Goal: Task Accomplishment & Management: Manage account settings

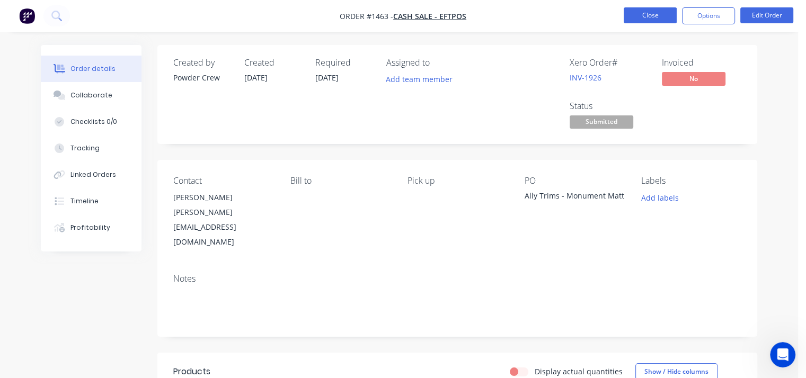
click at [664, 17] on button "Close" at bounding box center [650, 15] width 53 height 16
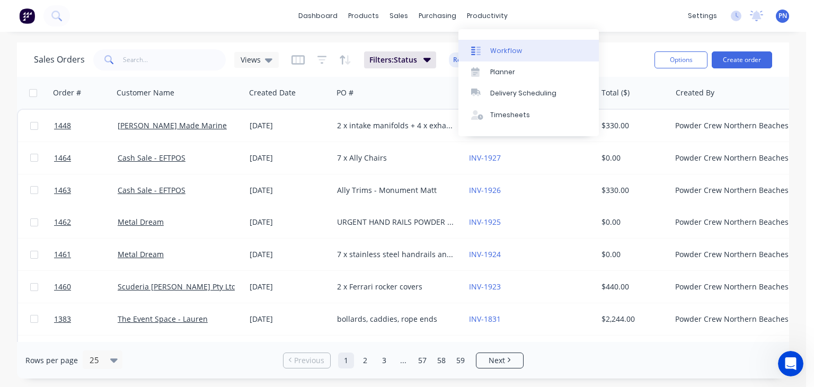
click at [513, 55] on div "Workflow" at bounding box center [506, 51] width 32 height 10
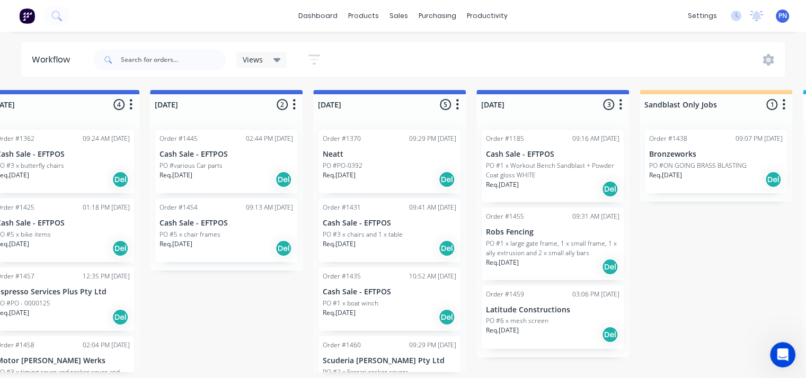
scroll to position [2, 689]
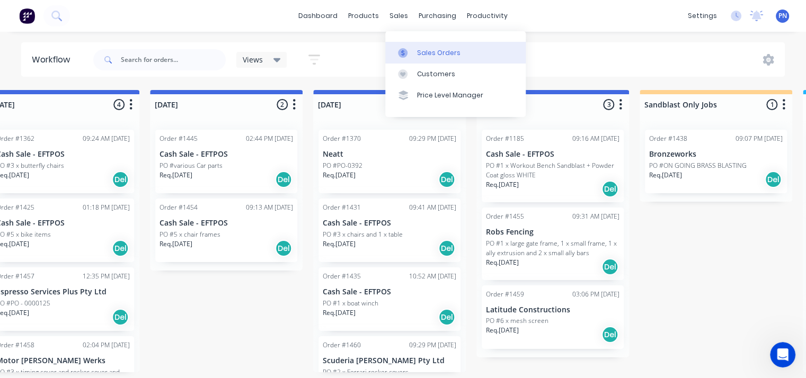
click at [433, 50] on div "Sales Orders" at bounding box center [438, 53] width 43 height 10
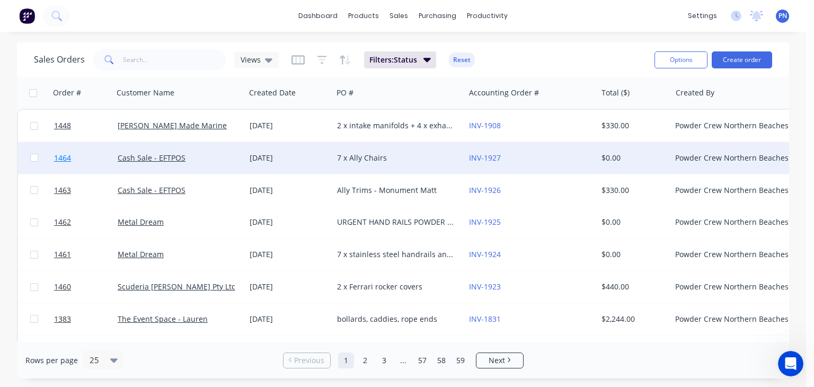
click at [73, 154] on link "1464" at bounding box center [86, 158] width 64 height 32
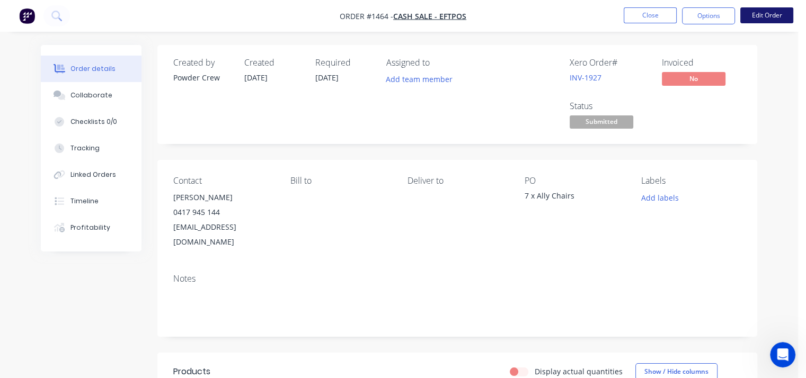
click at [763, 15] on button "Edit Order" at bounding box center [766, 15] width 53 height 16
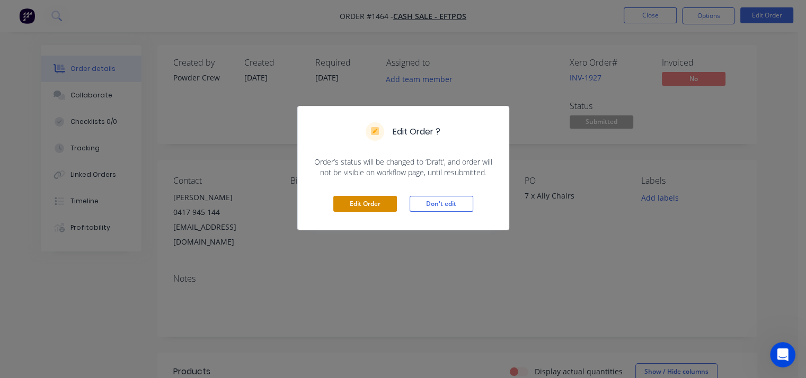
click at [359, 204] on button "Edit Order" at bounding box center [365, 204] width 64 height 16
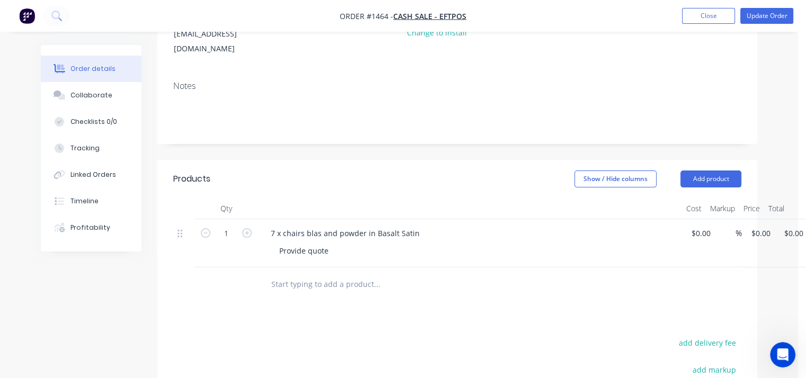
scroll to position [265, 0]
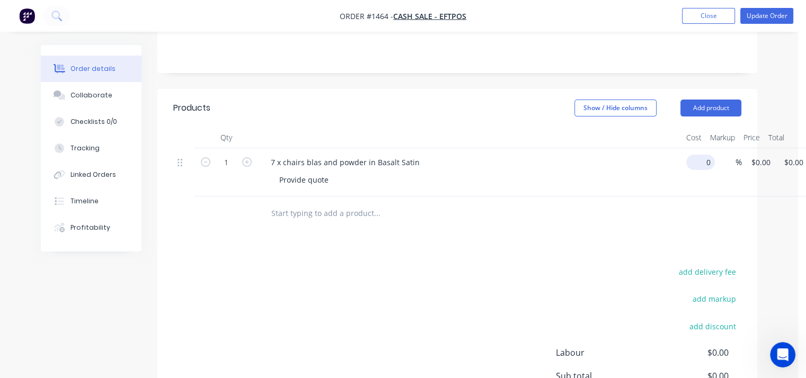
click at [701, 155] on input "0" at bounding box center [703, 162] width 24 height 15
type input "$0.00"
click at [232, 155] on input "1" at bounding box center [227, 163] width 28 height 16
type input "7"
click at [707, 150] on div "7 7 x chairs blas and powder in Basalt Satin Provide quote 0 $0.00 % $0.00 $0.0…" at bounding box center [457, 172] width 568 height 48
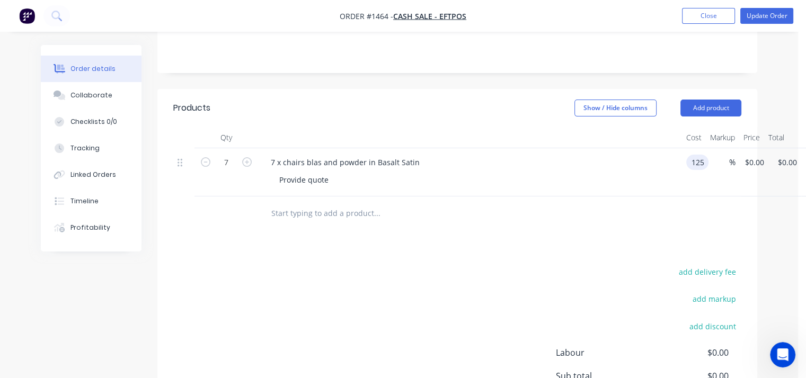
type input "$125.00"
type input "$875.00"
click at [642, 319] on div "add discount" at bounding box center [675, 332] width 133 height 27
click at [761, 15] on button "Update Order" at bounding box center [766, 16] width 53 height 16
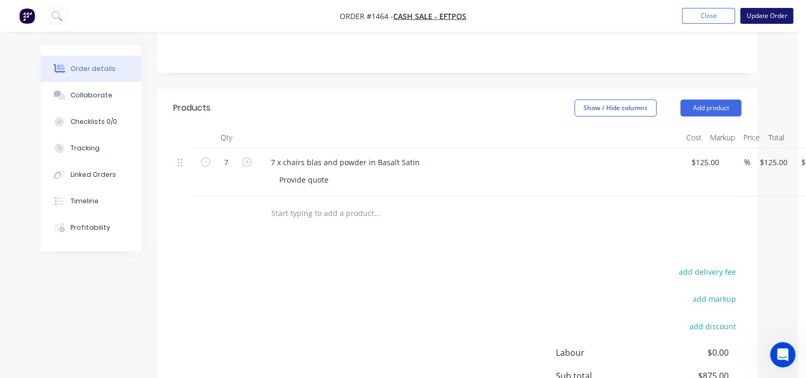
scroll to position [0, 0]
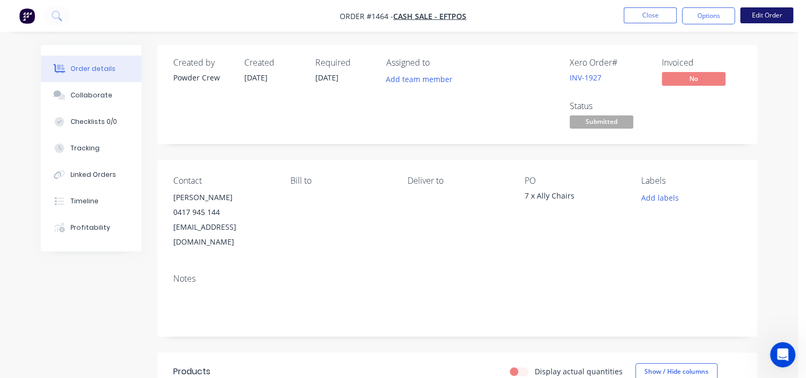
click at [778, 15] on button "Edit Order" at bounding box center [766, 15] width 53 height 16
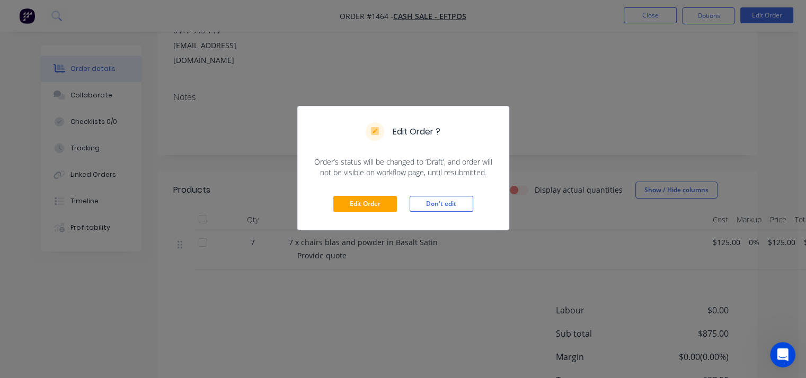
scroll to position [212, 0]
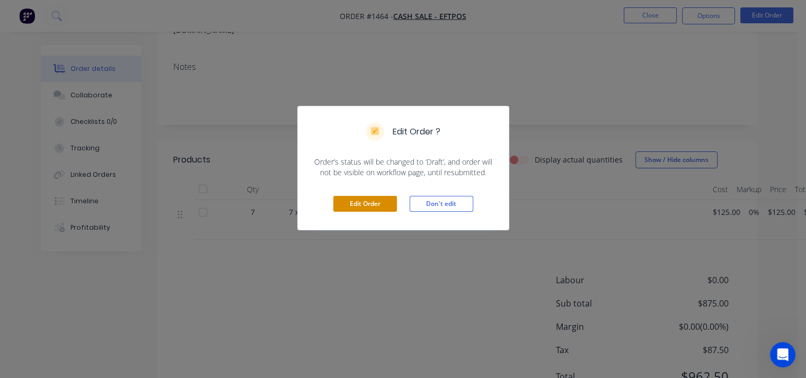
click at [373, 210] on button "Edit Order" at bounding box center [365, 204] width 64 height 16
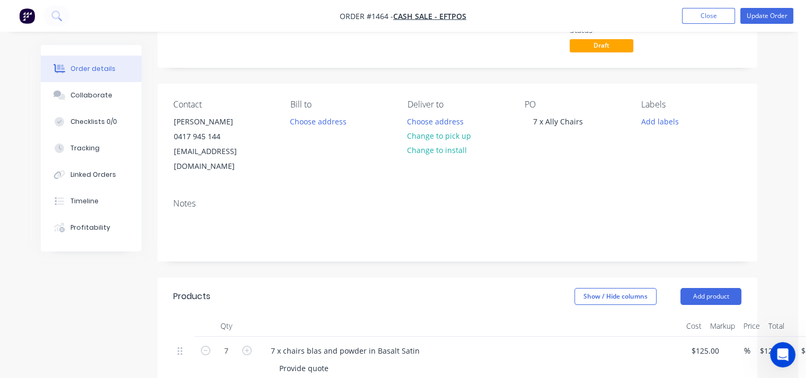
scroll to position [159, 0]
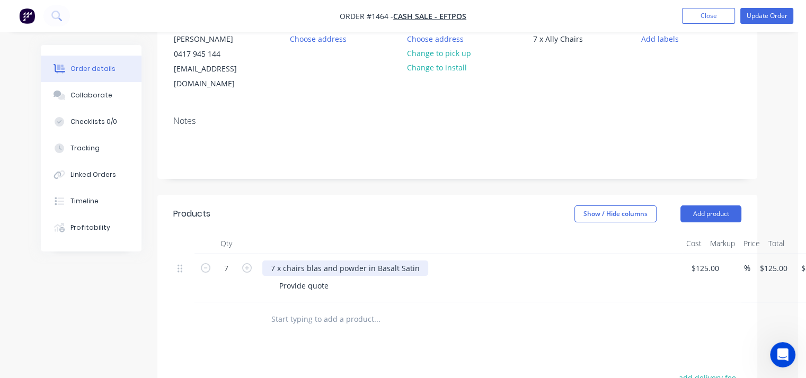
click at [284, 261] on div "7 x chairs blas and powder in Basalt Satin" at bounding box center [345, 268] width 166 height 15
click at [348, 261] on div "7 x outdoor chairs blas and powder in Basalt Satin" at bounding box center [360, 268] width 196 height 15
drag, startPoint x: 329, startPoint y: 270, endPoint x: 227, endPoint y: 275, distance: 102.4
click at [227, 275] on div "7 7 x outdoor chairs blast and powder in Basalt Satin Provide quote $125.00 $12…" at bounding box center [457, 278] width 568 height 48
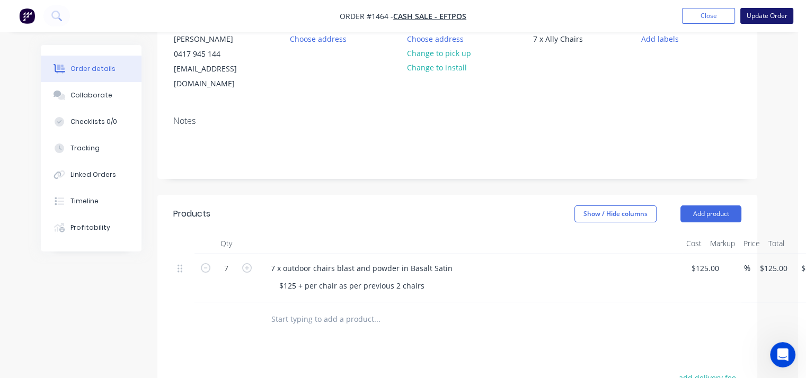
click at [759, 21] on button "Update Order" at bounding box center [766, 16] width 53 height 16
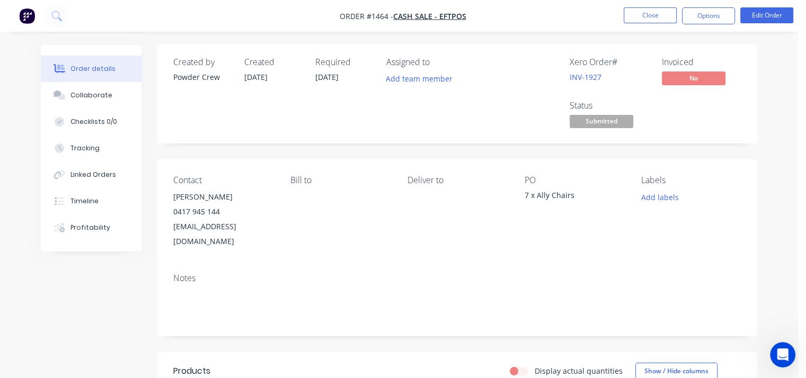
scroll to position [0, 0]
click at [654, 18] on button "Close" at bounding box center [650, 15] width 53 height 16
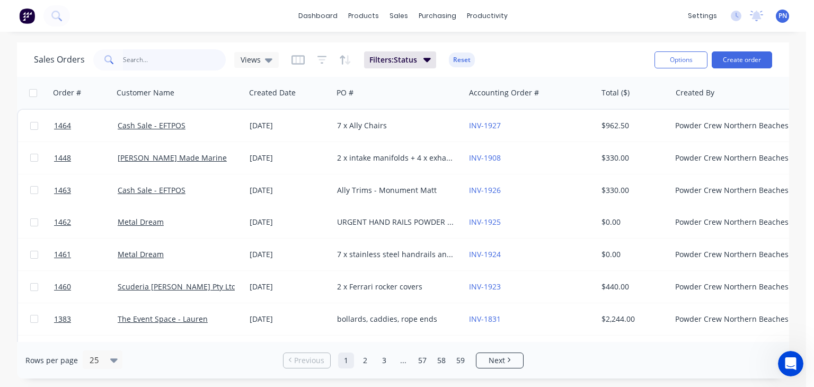
click at [153, 62] on input "text" at bounding box center [174, 59] width 103 height 21
click at [150, 61] on input "text" at bounding box center [174, 59] width 103 height 21
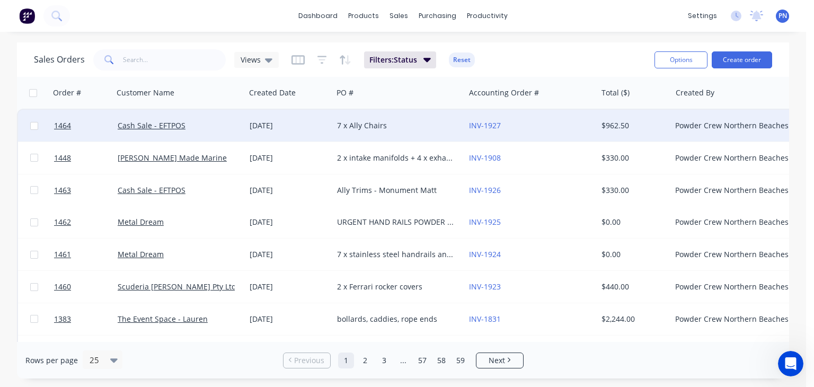
click at [373, 126] on div "7 x Ally Chairs" at bounding box center [396, 125] width 118 height 11
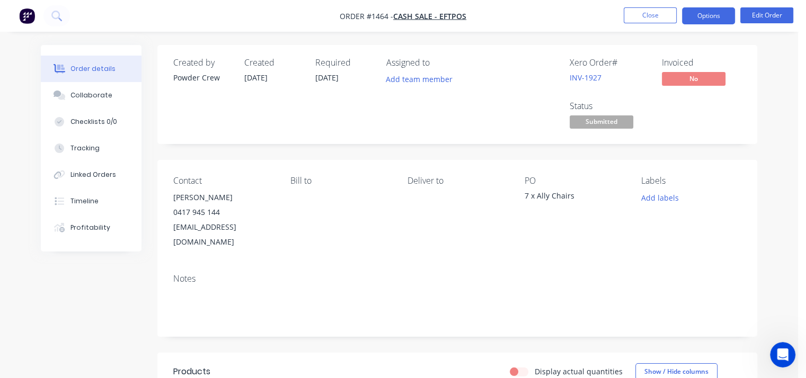
click at [700, 17] on button "Options" at bounding box center [708, 15] width 53 height 17
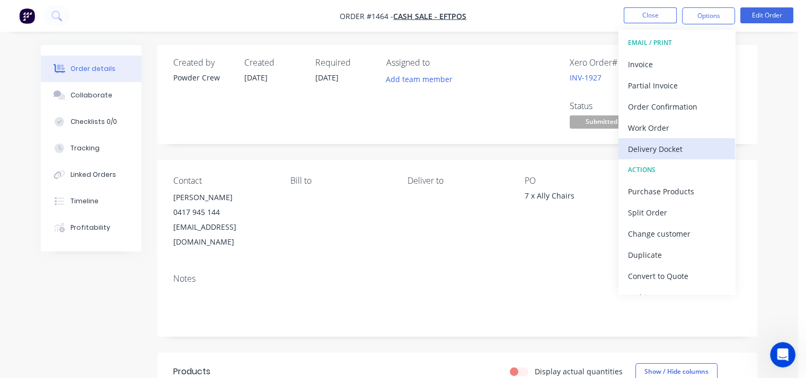
click at [659, 148] on div "Delivery Docket" at bounding box center [677, 149] width 98 height 15
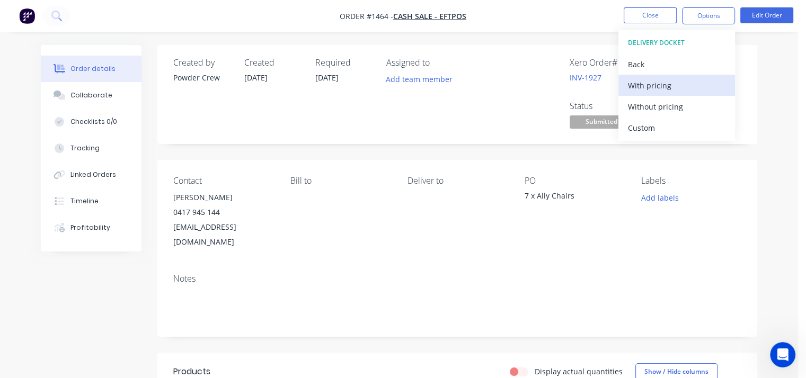
click at [660, 81] on div "With pricing" at bounding box center [677, 85] width 98 height 15
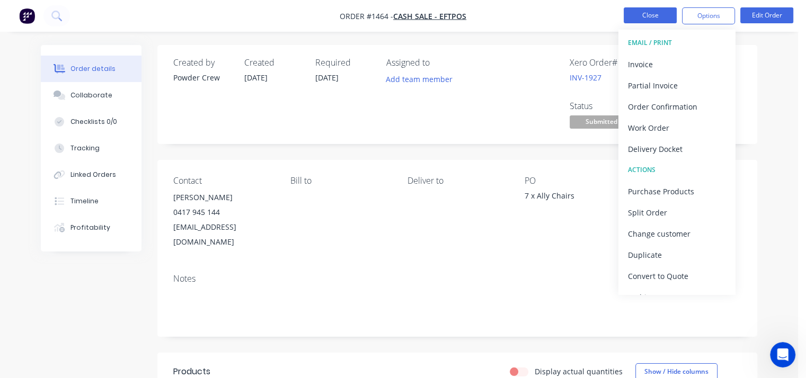
click at [655, 16] on button "Close" at bounding box center [650, 15] width 53 height 16
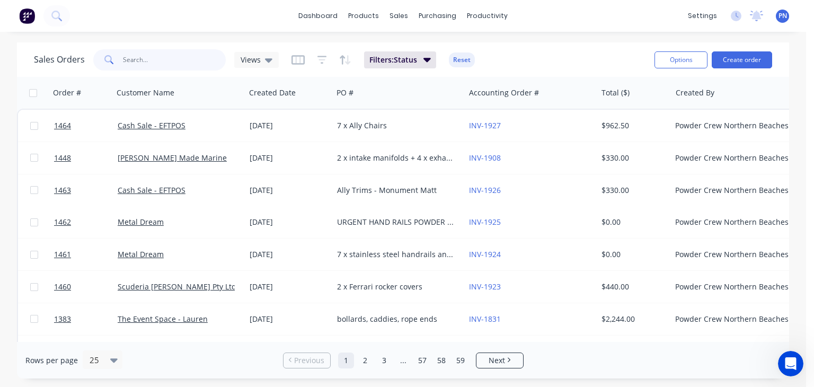
click at [151, 60] on input "text" at bounding box center [174, 59] width 103 height 21
click at [154, 60] on input "text" at bounding box center [174, 59] width 103 height 21
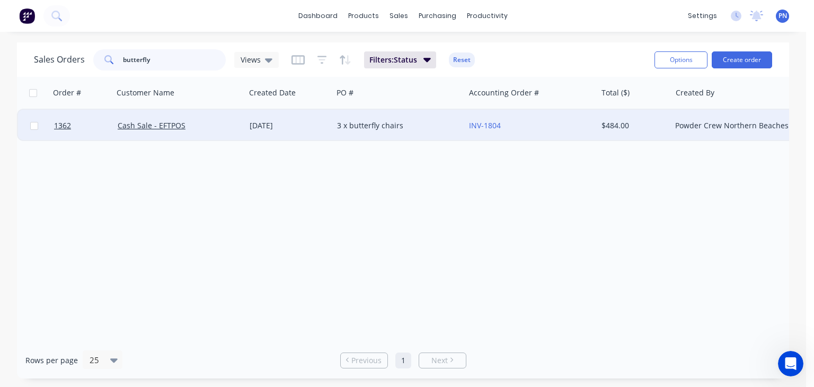
type input "butterfly"
click at [279, 122] on div "[DATE]" at bounding box center [289, 125] width 79 height 11
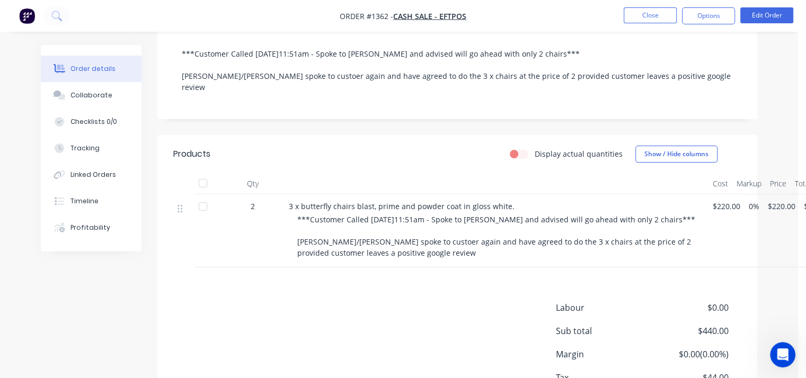
scroll to position [265, 0]
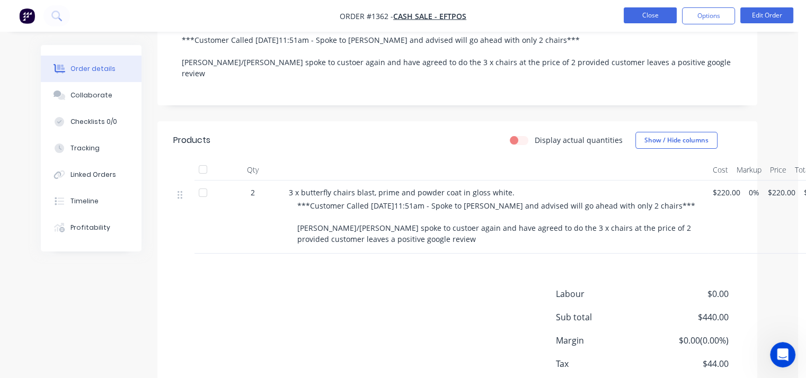
click at [635, 19] on button "Close" at bounding box center [650, 15] width 53 height 16
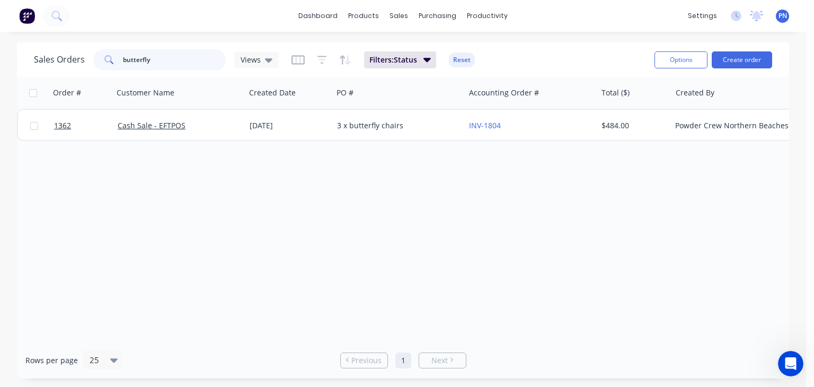
drag, startPoint x: 171, startPoint y: 60, endPoint x: 30, endPoint y: 67, distance: 141.2
click at [30, 67] on div "Sales Orders butterfly Views Filters: Status Reset Options Create order" at bounding box center [403, 59] width 772 height 34
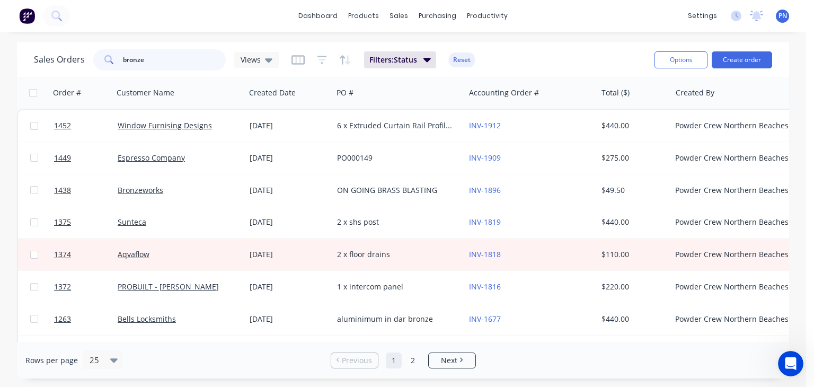
click at [152, 58] on input "bronze" at bounding box center [174, 59] width 103 height 21
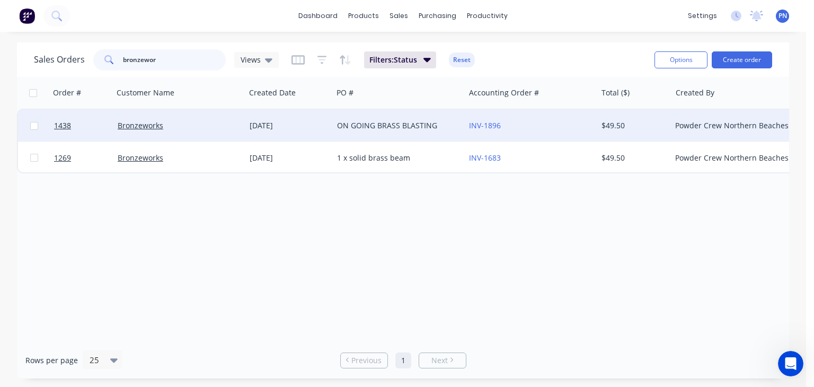
type input "bronzewor"
click at [193, 126] on div "Bronzeworks" at bounding box center [177, 125] width 118 height 11
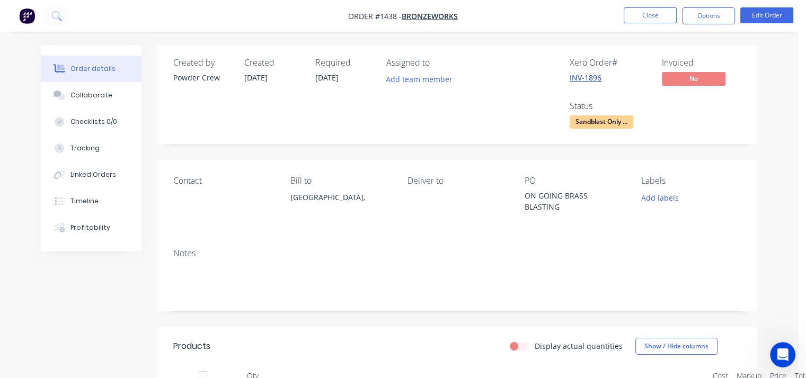
click at [587, 76] on link "INV-1896" at bounding box center [586, 78] width 32 height 10
click at [646, 15] on button "Close" at bounding box center [650, 15] width 53 height 16
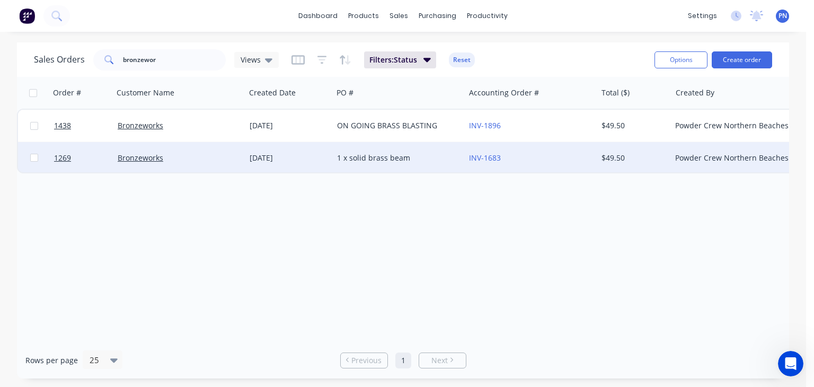
click at [325, 153] on div "[DATE]" at bounding box center [289, 158] width 79 height 11
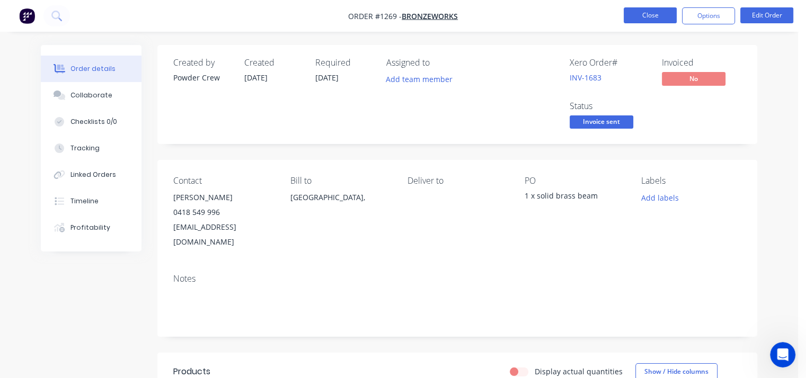
click at [639, 21] on button "Close" at bounding box center [650, 15] width 53 height 16
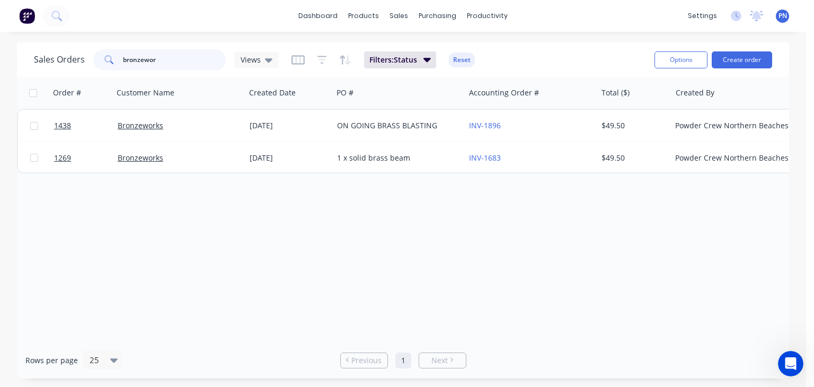
drag, startPoint x: 167, startPoint y: 58, endPoint x: 18, endPoint y: 65, distance: 149.7
click at [19, 65] on div "Sales Orders bronzewor Views Filters: Status Reset Options Create order" at bounding box center [403, 59] width 772 height 34
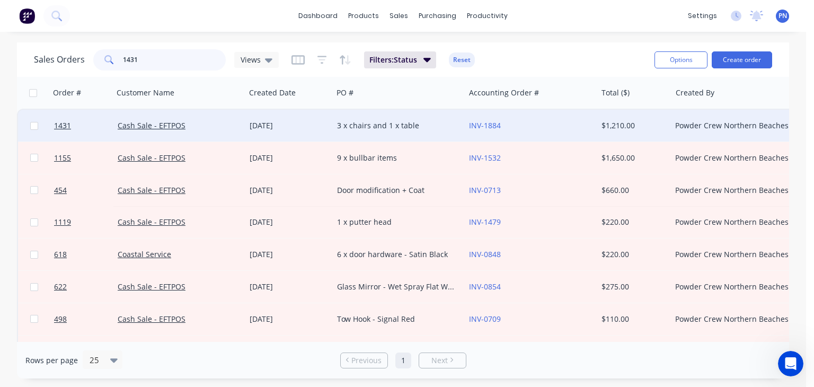
type input "1431"
click at [393, 129] on div "3 x chairs and 1 x table" at bounding box center [396, 125] width 118 height 11
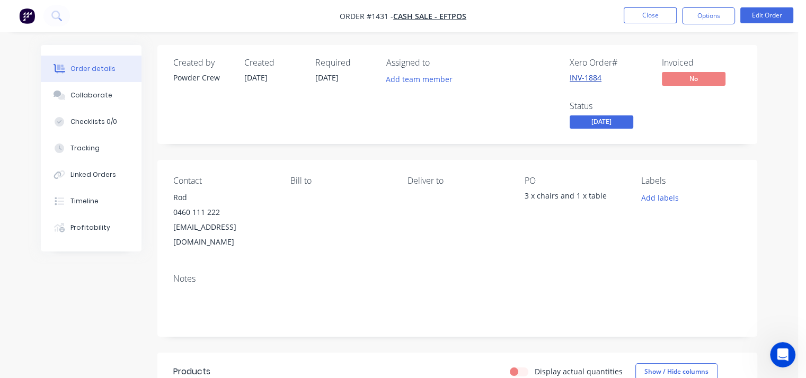
click at [574, 73] on link "INV-1884" at bounding box center [586, 78] width 32 height 10
